Goal: Communication & Community: Answer question/provide support

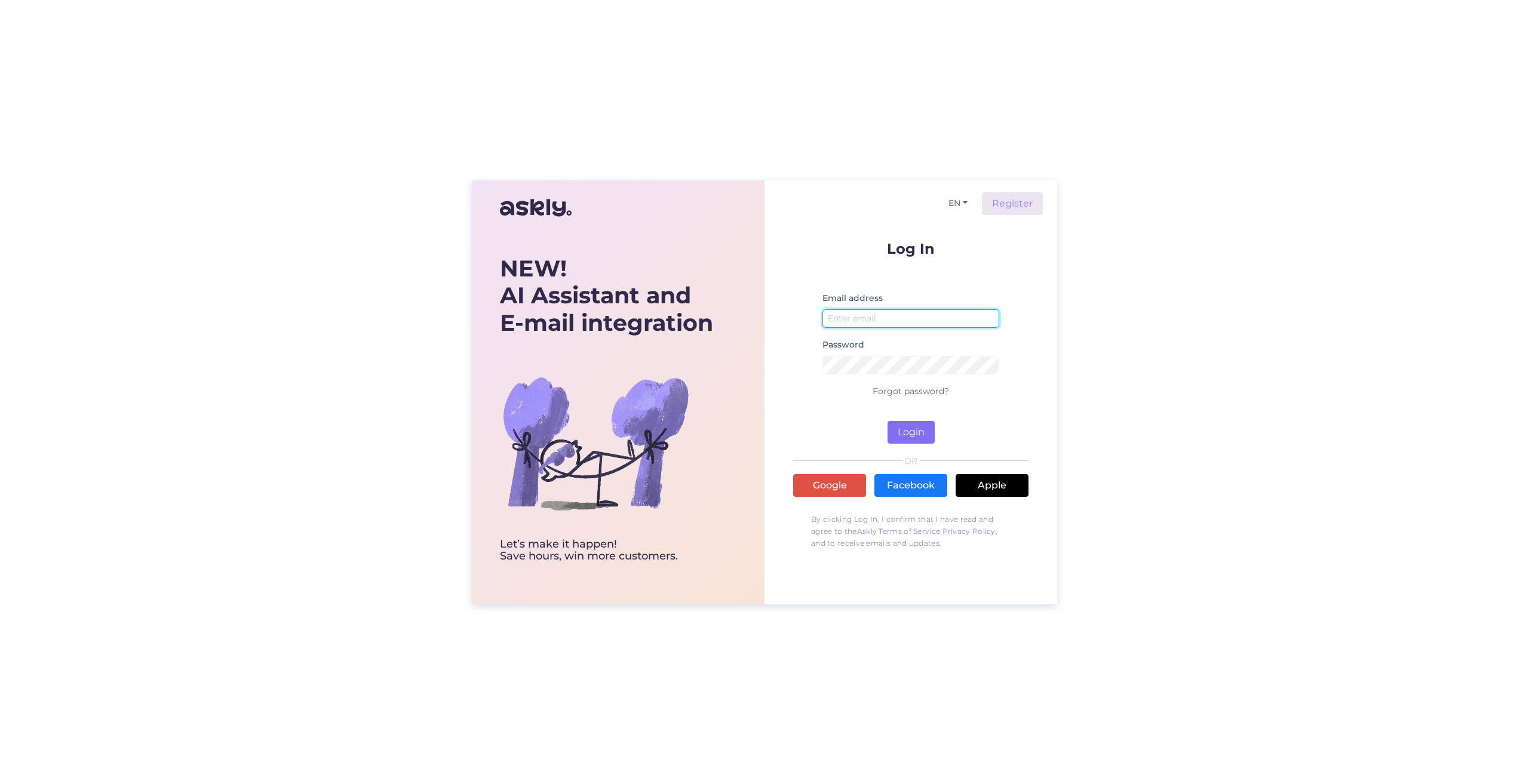
type input "[EMAIL_ADDRESS][DOMAIN_NAME]"
click at [899, 439] on button "Login" at bounding box center [910, 432] width 47 height 23
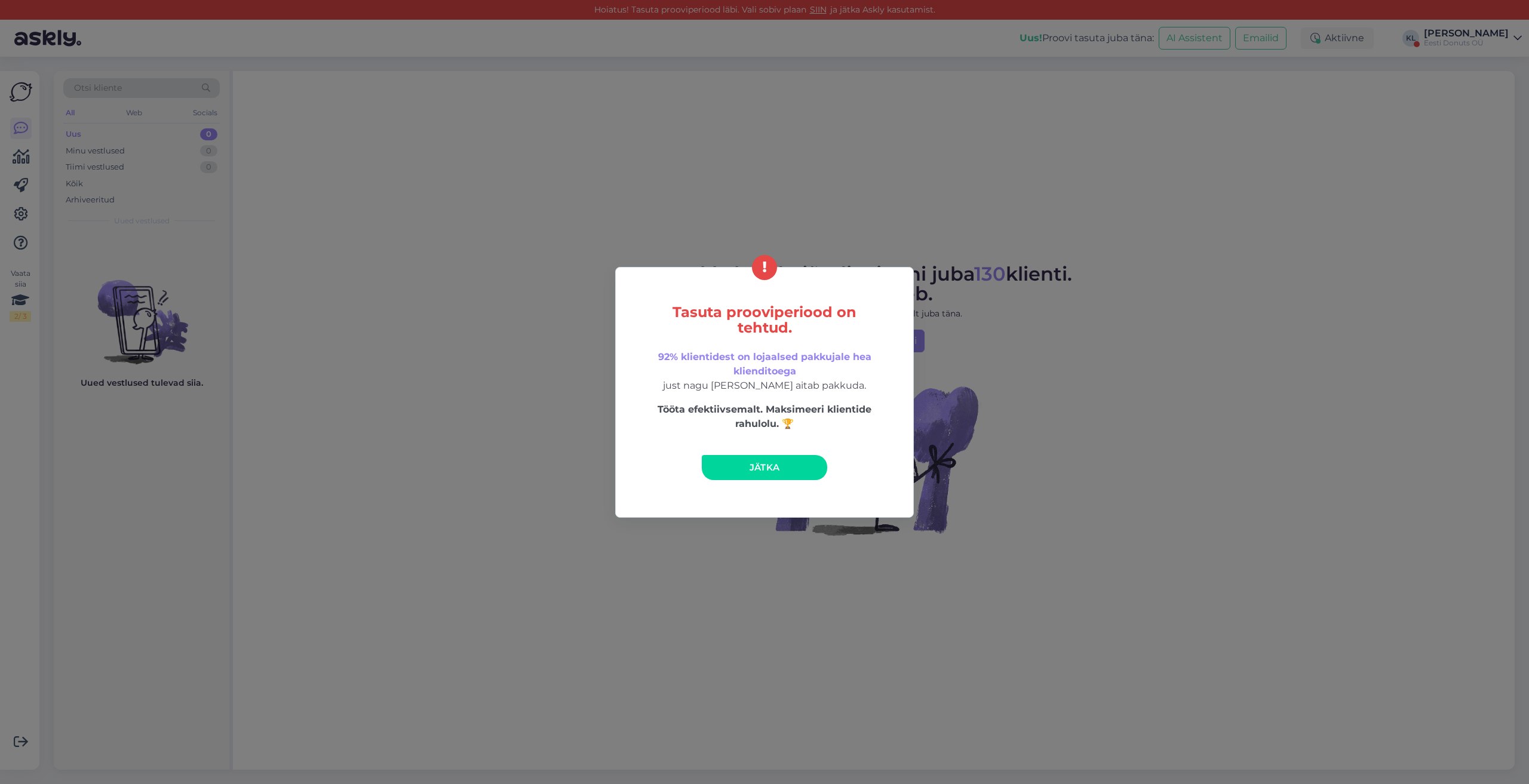
click at [782, 469] on link "Jätka" at bounding box center [764, 467] width 125 height 25
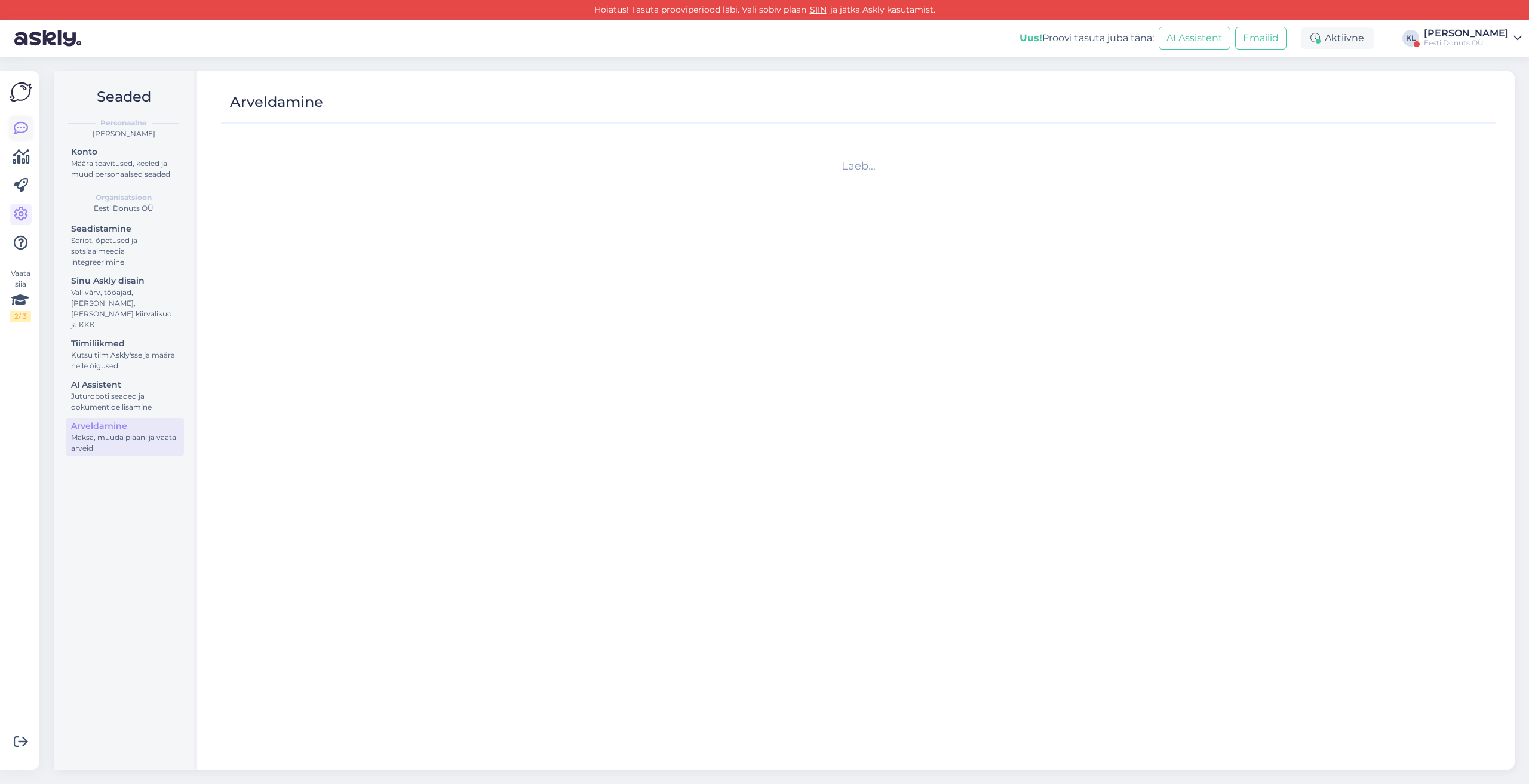
click at [26, 125] on icon at bounding box center [21, 128] width 14 height 14
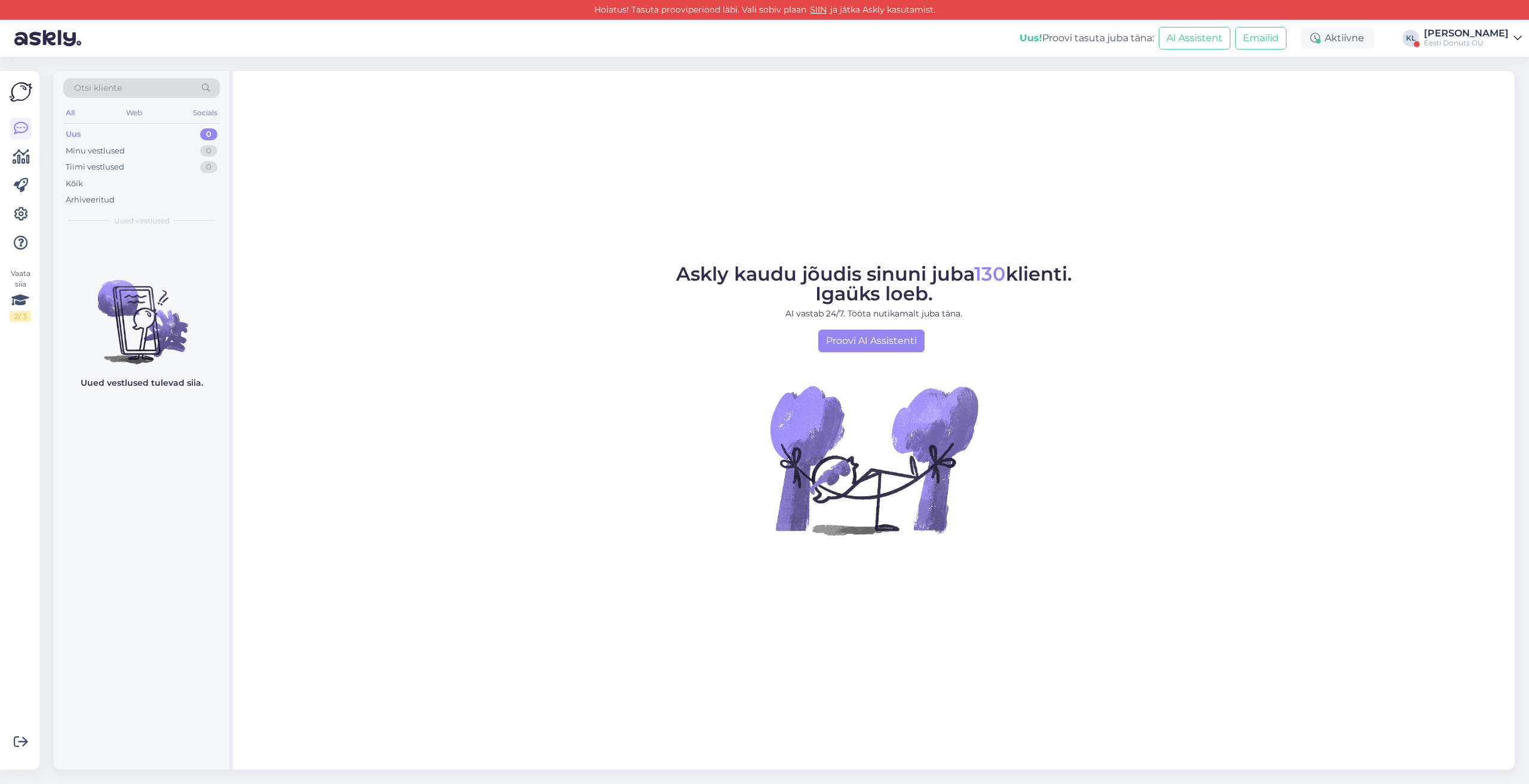
click at [1481, 36] on div "[PERSON_NAME]" at bounding box center [1466, 34] width 85 height 10
click at [1490, 91] on button "Ava" at bounding box center [1499, 92] width 26 height 19
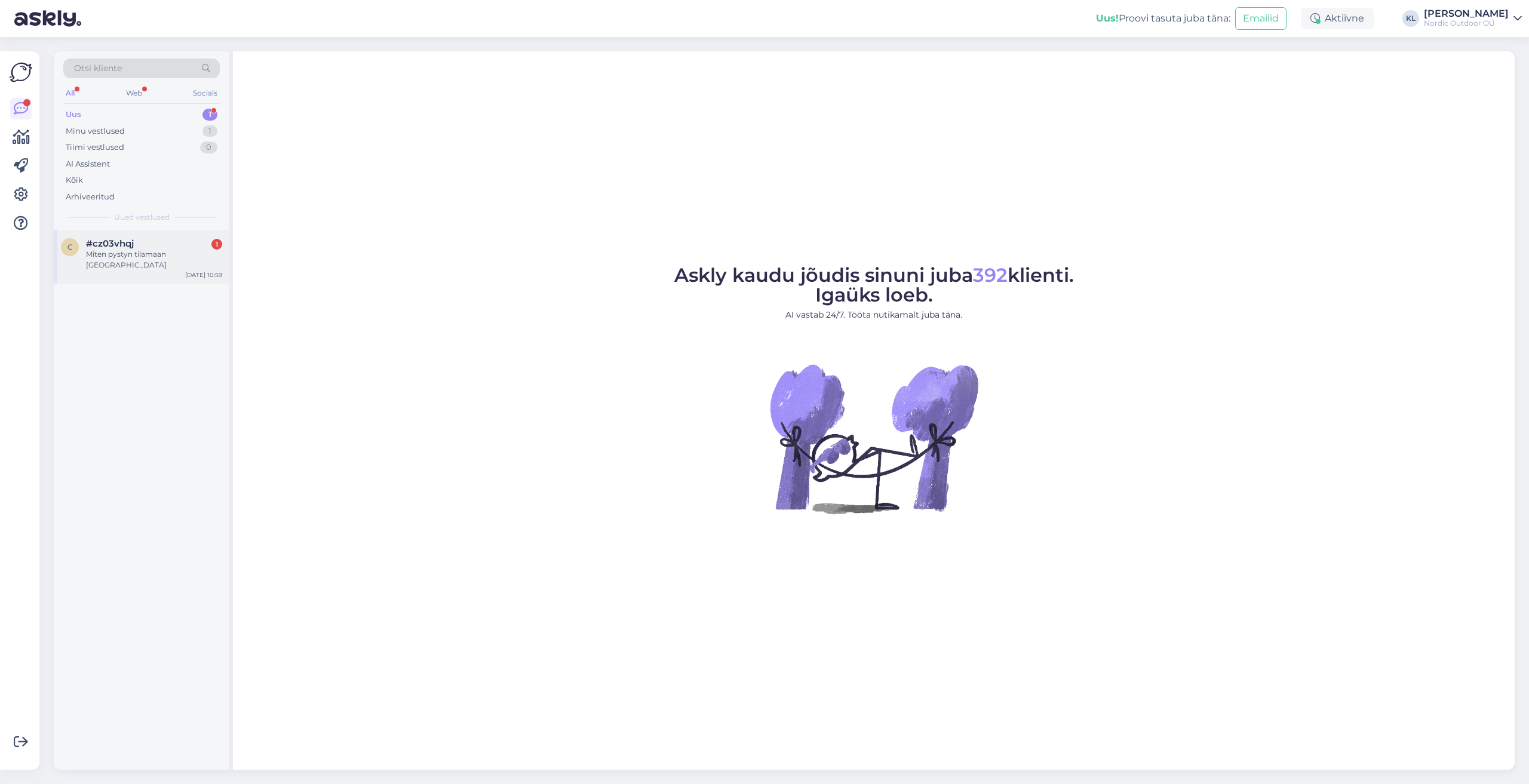
click at [96, 245] on span "#cz03vhqj" at bounding box center [110, 243] width 48 height 11
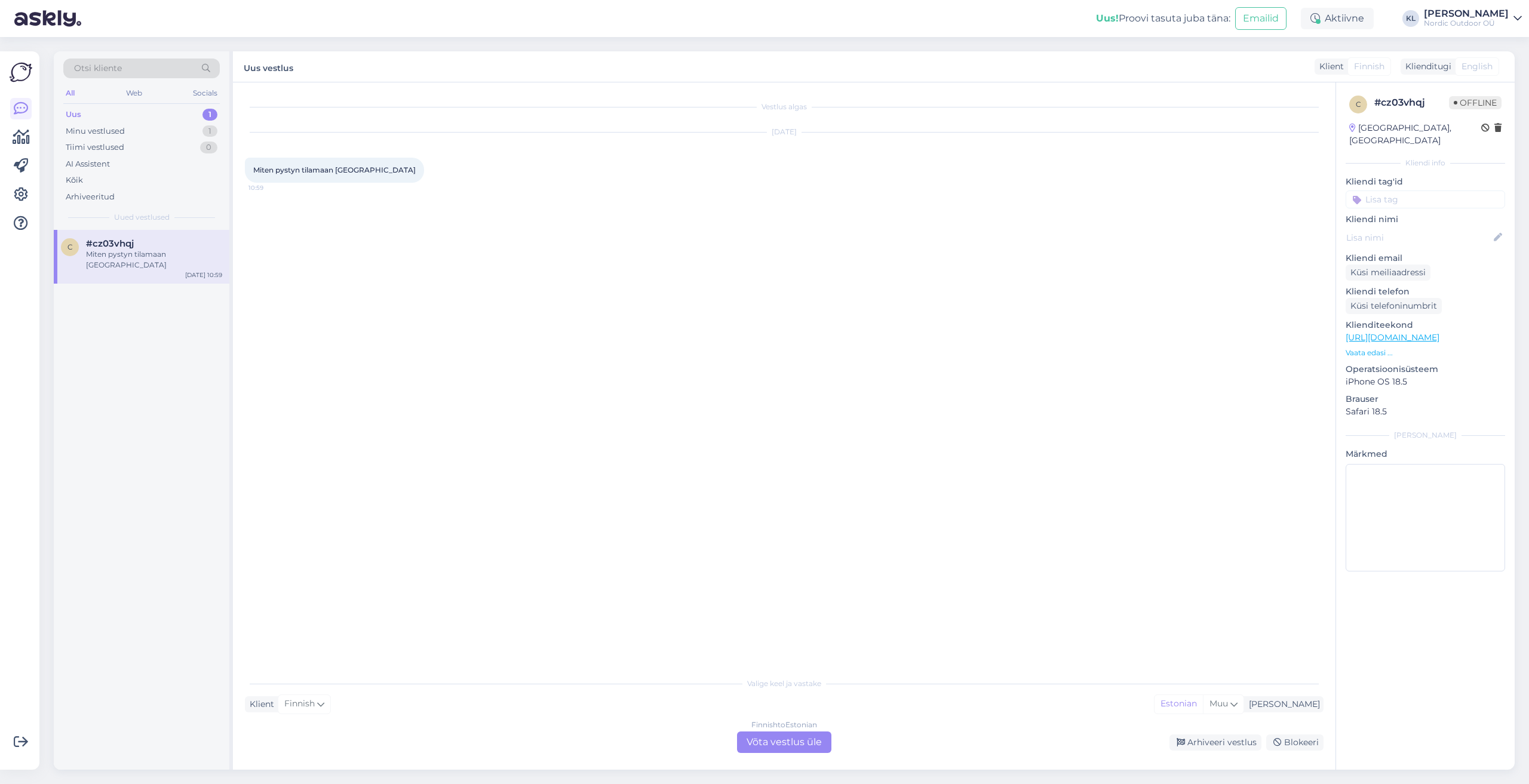
drag, startPoint x: 774, startPoint y: 739, endPoint x: 723, endPoint y: 722, distance: 54.2
click at [774, 739] on div "Finnish to Estonian Võta vestlus üle" at bounding box center [784, 741] width 94 height 21
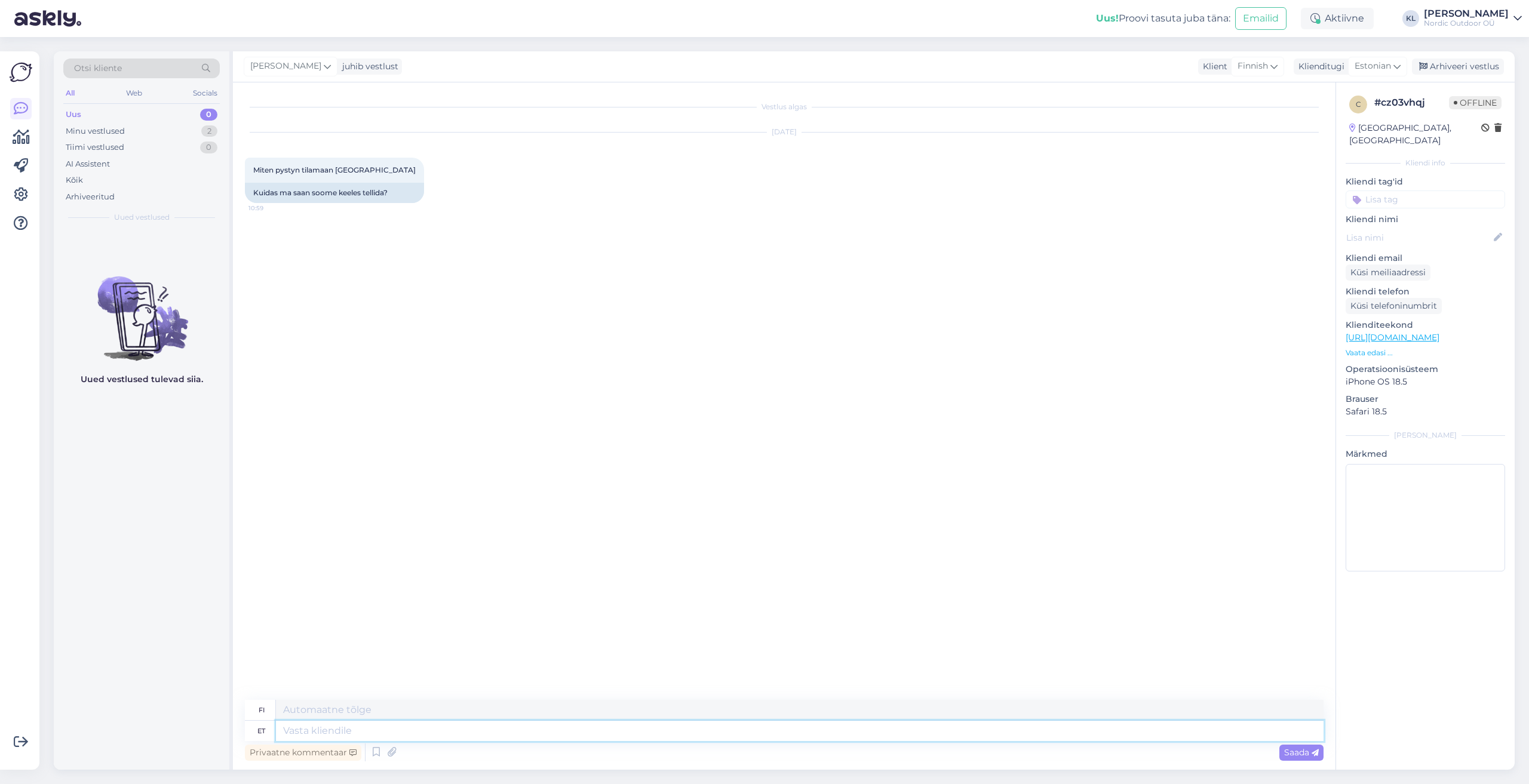
click at [313, 730] on textarea at bounding box center [799, 731] width 1047 height 20
type textarea "Tere"
type textarea "Hei"
type textarea "Tere. Kas"
type textarea "Hei. on"
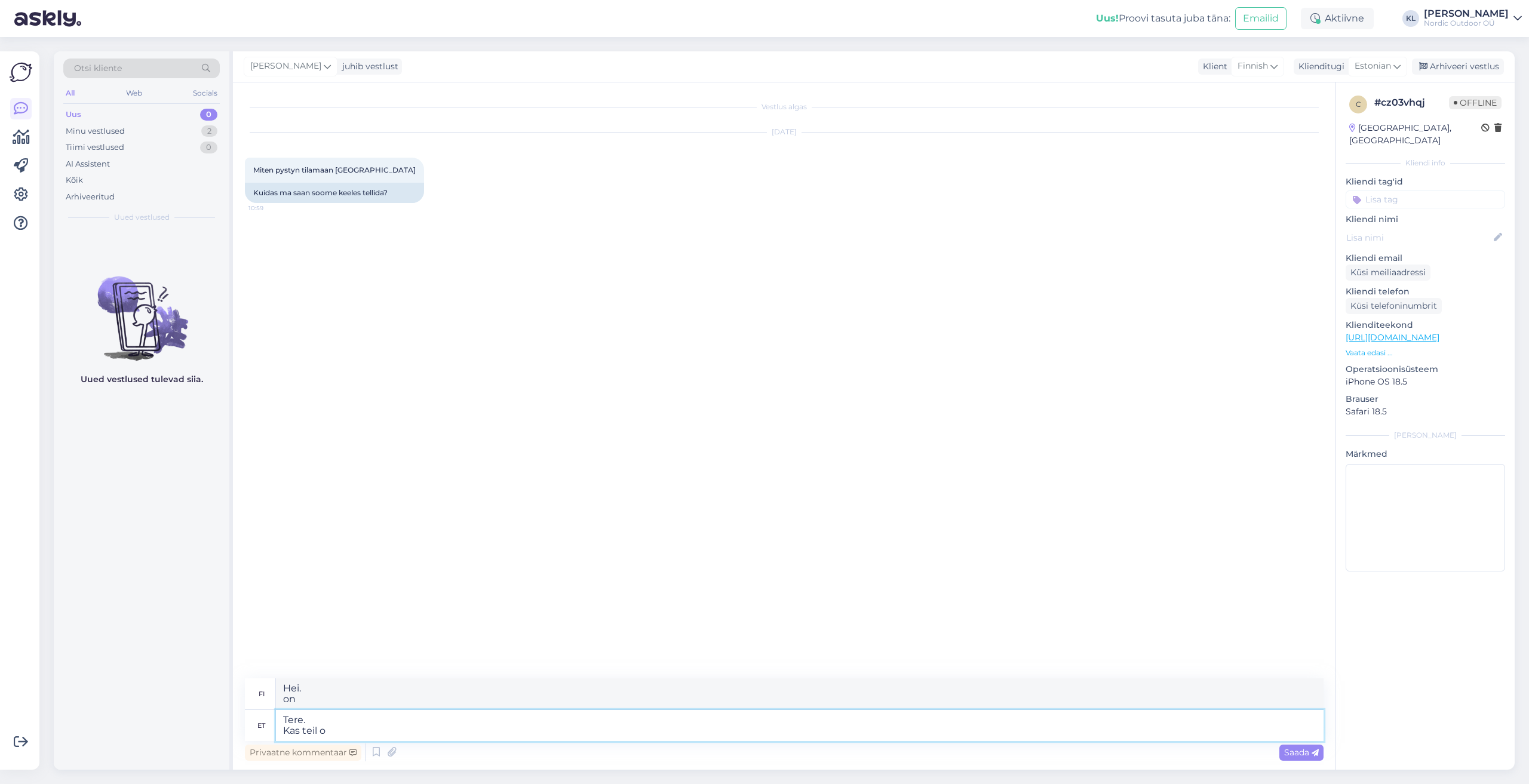
type textarea "Tere. Kas teil ol"
type textarea "Hei. Onko sinulla"
type textarea "Tere. Kas teil oleks"
type textarea "Hei. Olisitko"
type textarea "Tere. Kas teil [PERSON_NAME]"
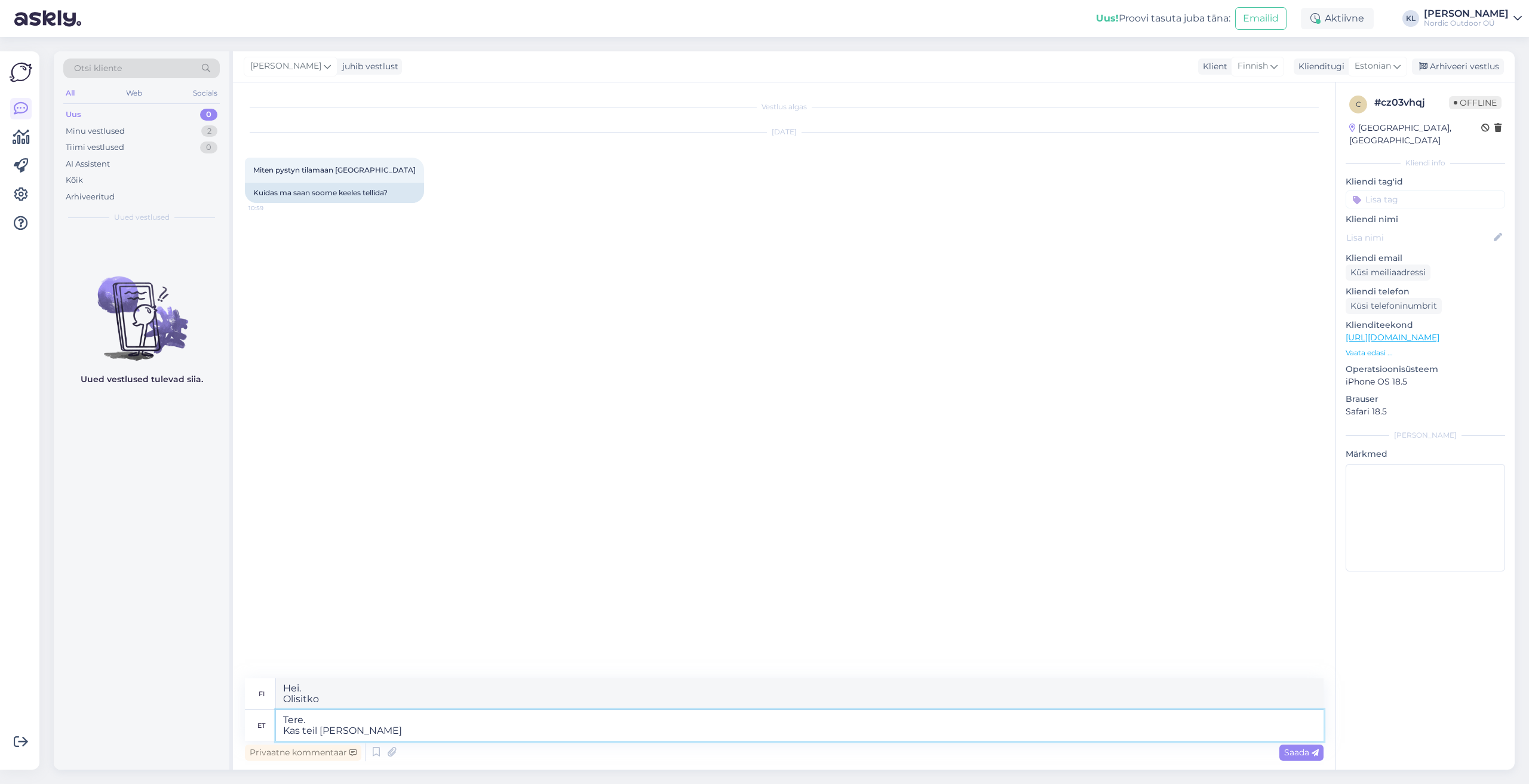
type textarea "Hei. Olisiko teillä mitään"
type textarea "Tere. Kas teil oleks võimalik s"
type textarea "Hei. Voisitko"
type textarea "Tere. Kas teil oleks võimalik saata"
type textarea "Hei. Voisitko lähettää"
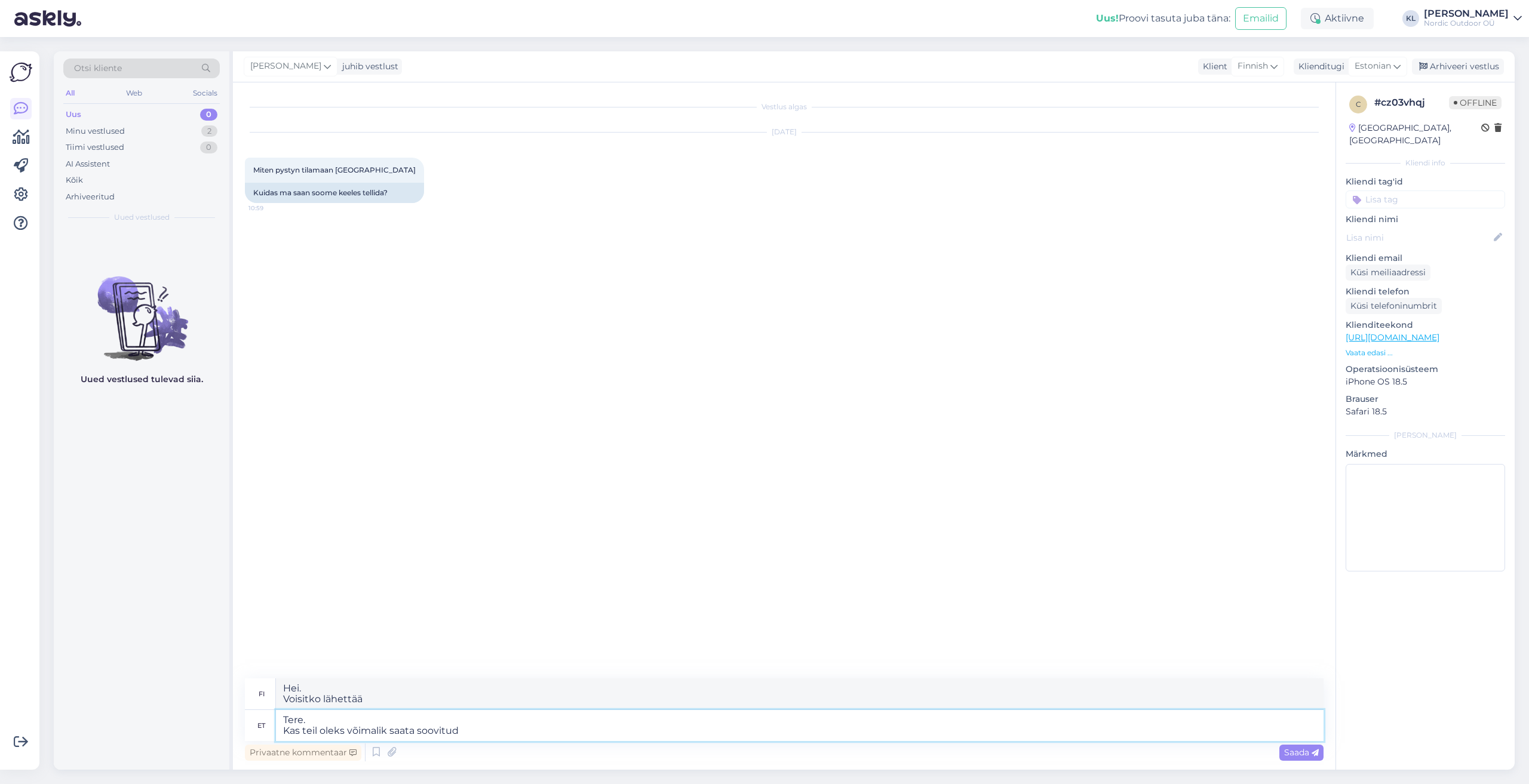
type textarea "Tere. Kas teil oleks võimalik saata soovitud"
type textarea "Hei. Voisitteko lähettää pyydetyn"
type textarea "Tere. Kas teil oleks võimalik saata soovitud toot"
type textarea "Hei. Voisitteko lähettää halutun tuotteen?"
type textarea "Tere. Kas teil oleks võimalik saata soovitud toote link"
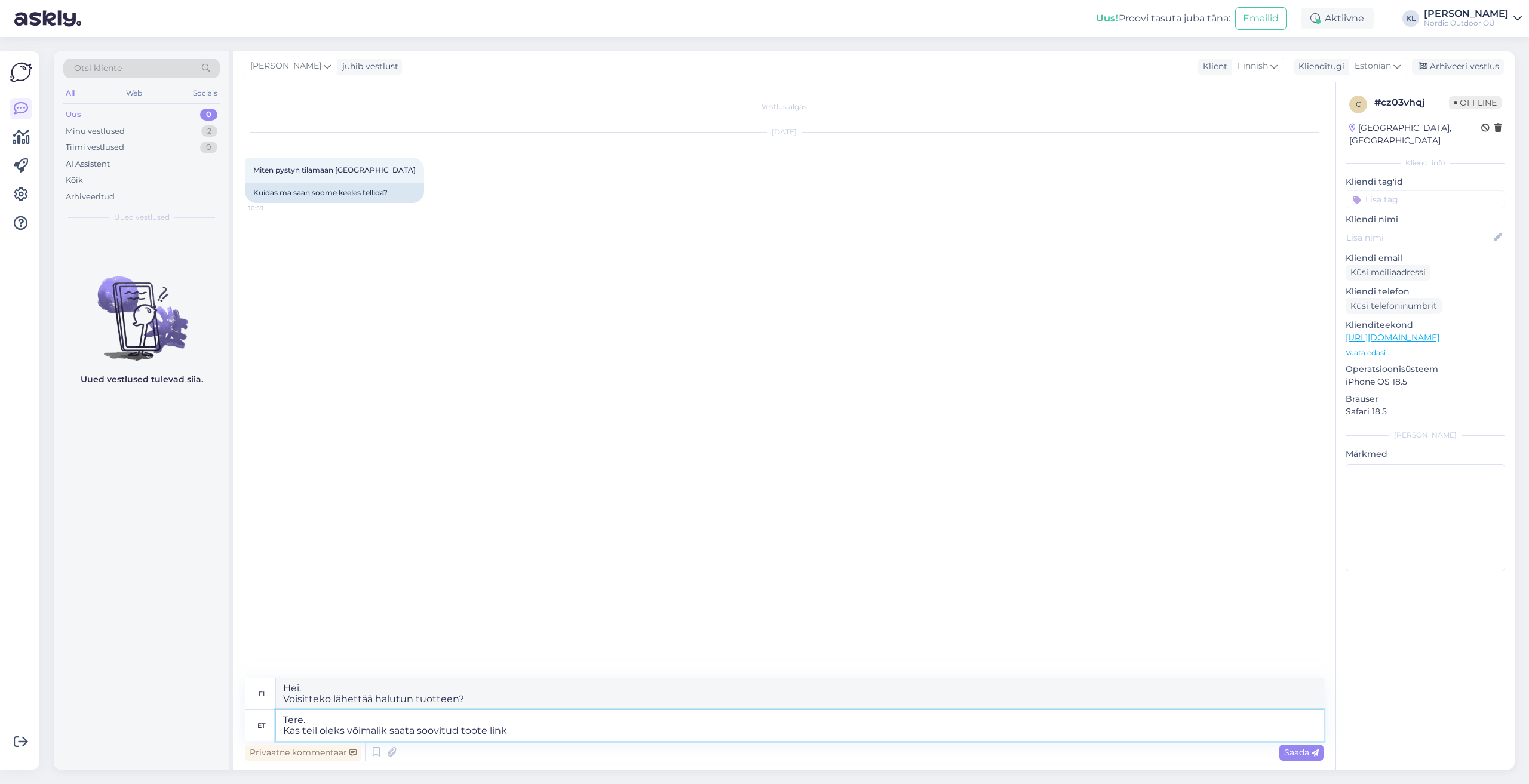
type textarea "Hei. Voisitko lähettää [PERSON_NAME] haluttuun tuotteeseen?"
type textarea "Tere. Kas teil oleks võimalik saata soovitud toote link meie"
type textarea "Hei. Voisitko lähettää meille [PERSON_NAME] haluamaasi tuotteeseen?"
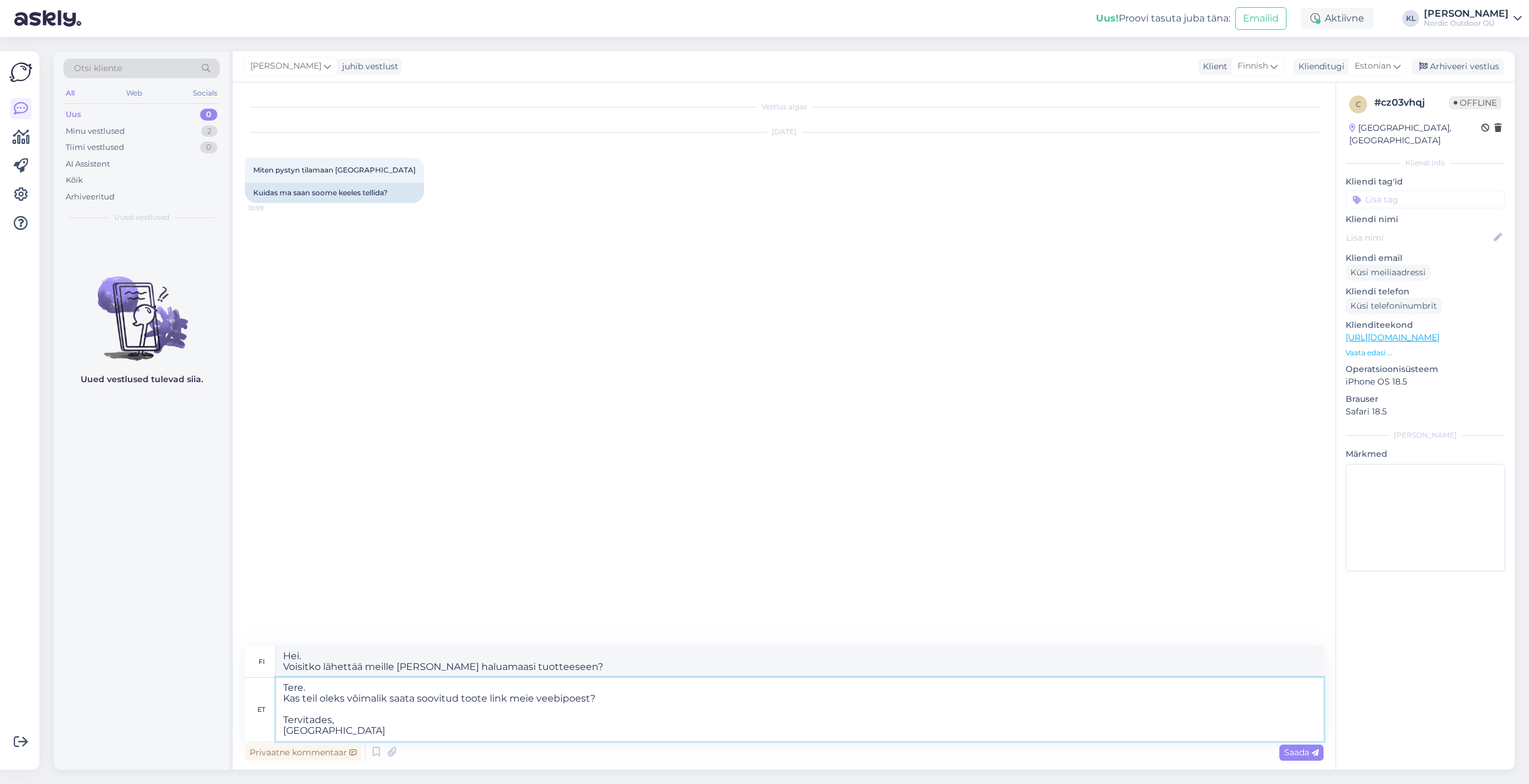
type textarea "Tere. Kas teil oleks võimalik saata soovitud toote link meie veebipoest? Tervit…"
type textarea "Hei. Voisitteko lähettää [PERSON_NAME] haluttuun tuotteeseen verkkokaupastamme?…"
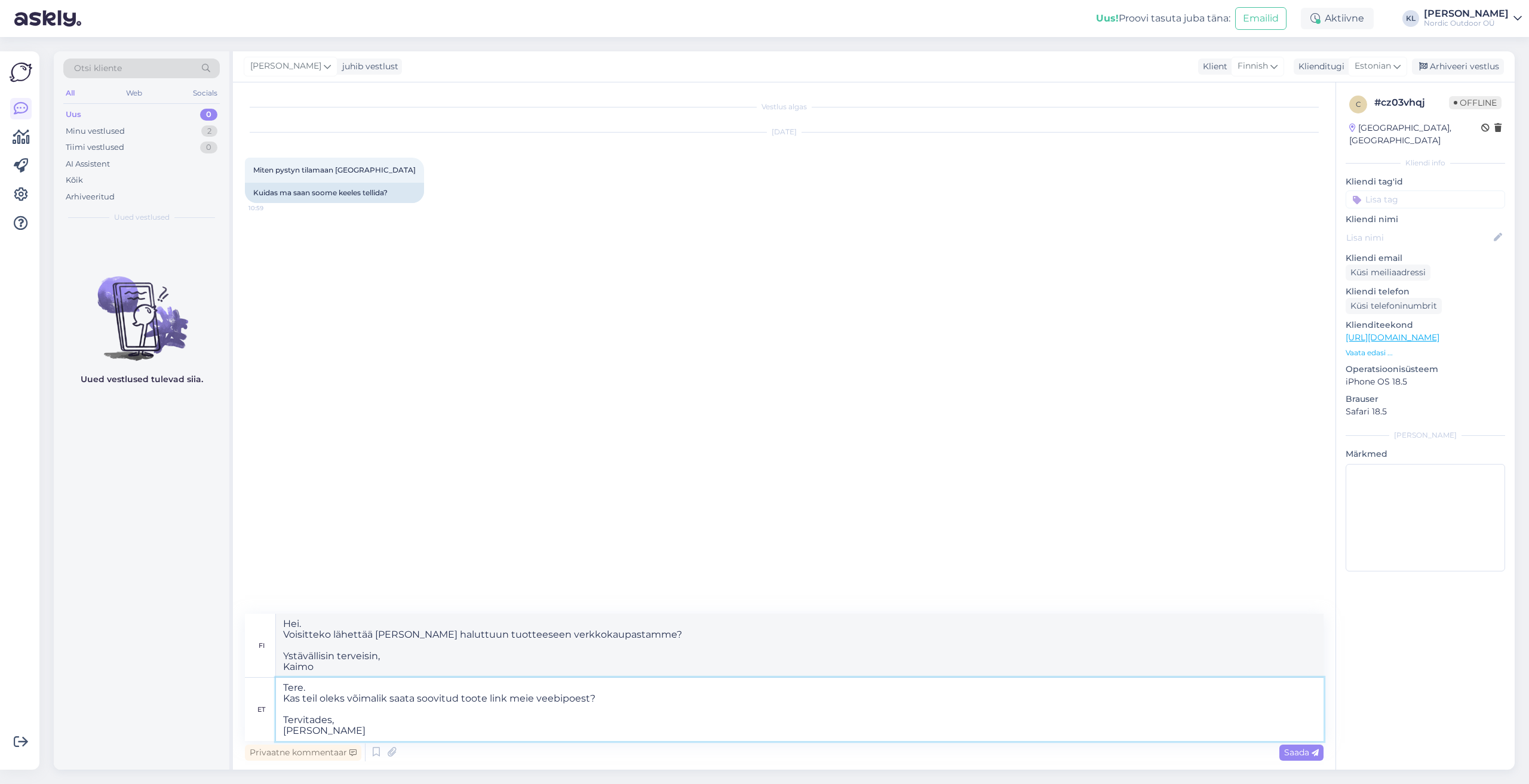
type textarea "Tere. Kas teil oleks võimalik saata soovitud toote link meie veebipoest? Tervit…"
type textarea "Hei. Voisitteko lähettää [PERSON_NAME] haluttuun tuotteeseen verkkokaupastamme?…"
type textarea "Tere. Kas teil oleks võimalik saata soovitud toote link meie veebipoest? Tervit…"
click at [1301, 757] on span "Saada" at bounding box center [1301, 752] width 35 height 11
